Goal: Check status: Check status

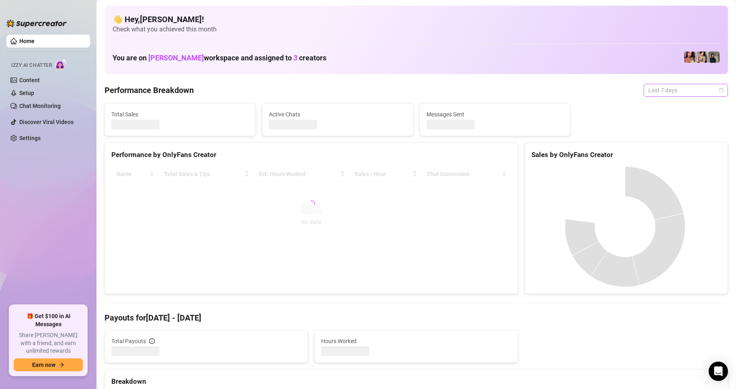
click at [710, 93] on span "Last 7 days" at bounding box center [686, 90] width 75 height 12
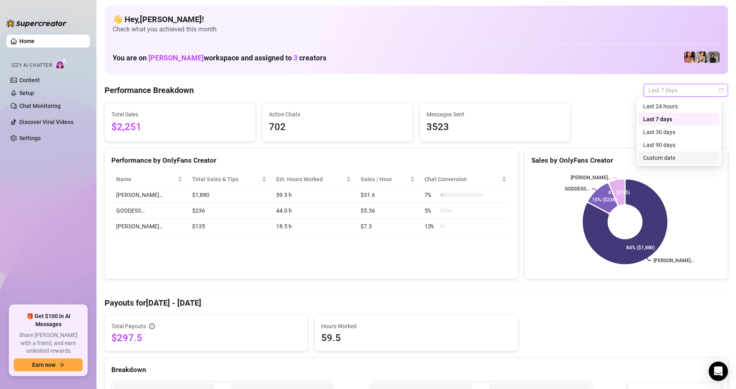
click at [671, 154] on div "Custom date" at bounding box center [680, 157] width 72 height 9
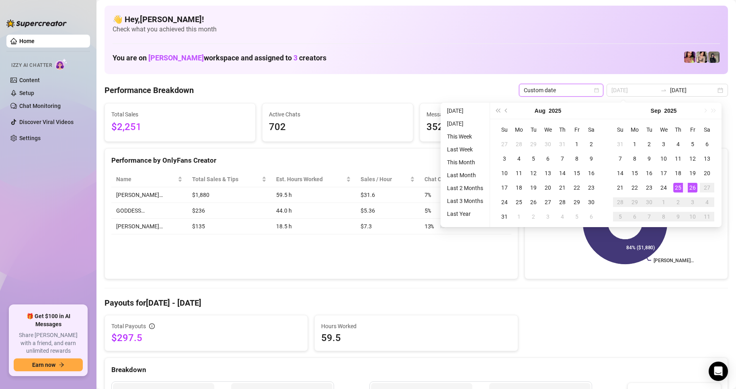
type input "[DATE]"
click at [677, 192] on td "25" at bounding box center [678, 187] width 14 height 14
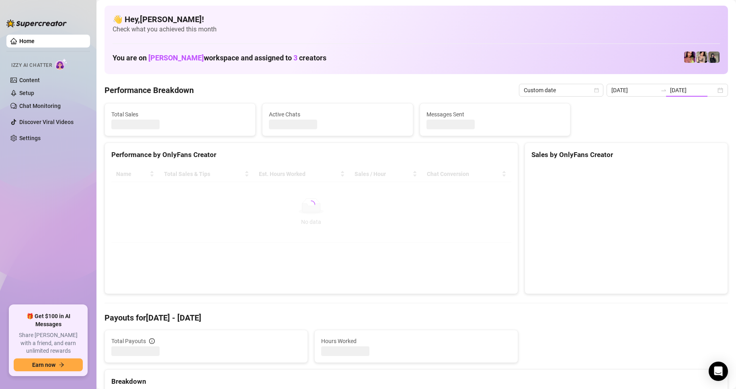
type input "[DATE]"
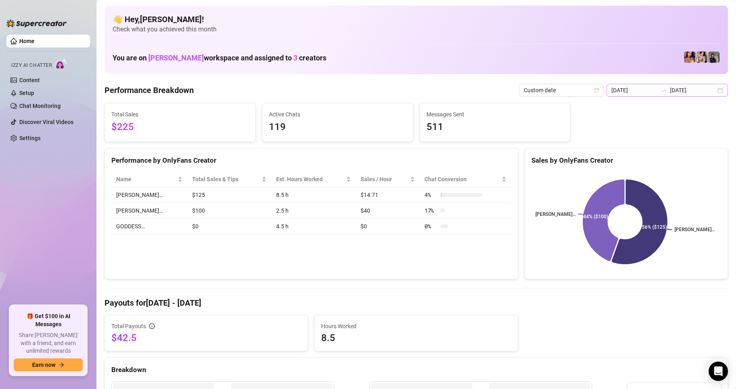
click at [711, 90] on div "[DATE] [DATE]" at bounding box center [667, 90] width 121 height 13
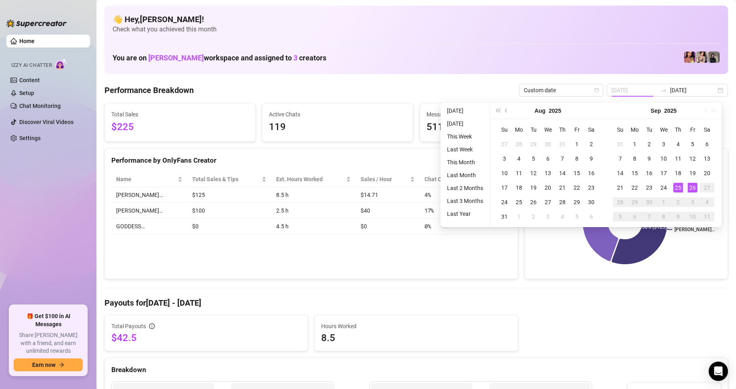
click at [697, 198] on div "3" at bounding box center [693, 202] width 10 height 10
type input "[DATE]"
click at [697, 193] on td "26" at bounding box center [693, 187] width 14 height 14
click at [695, 189] on div "26" at bounding box center [693, 188] width 10 height 10
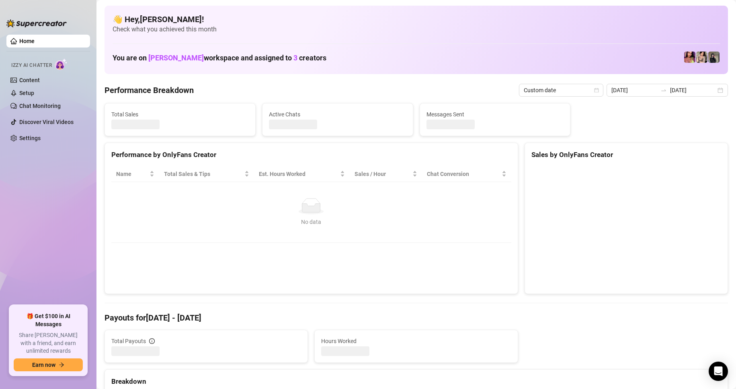
type input "[DATE]"
